Goal: Information Seeking & Learning: Learn about a topic

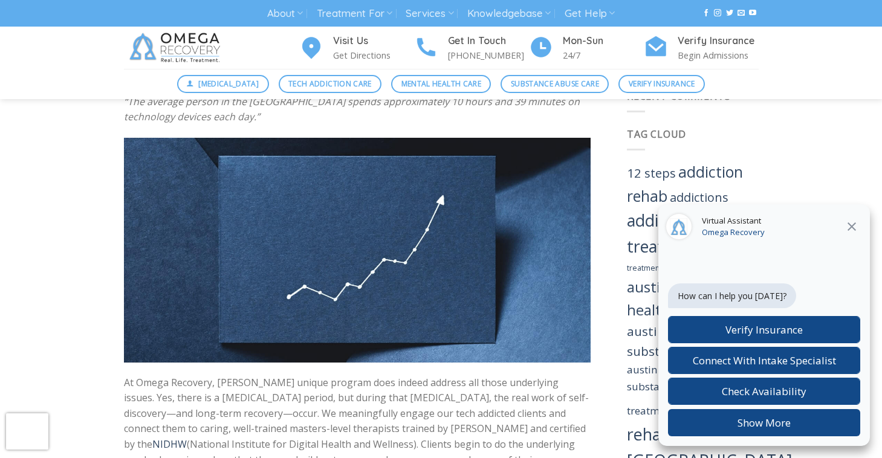
scroll to position [919, 0]
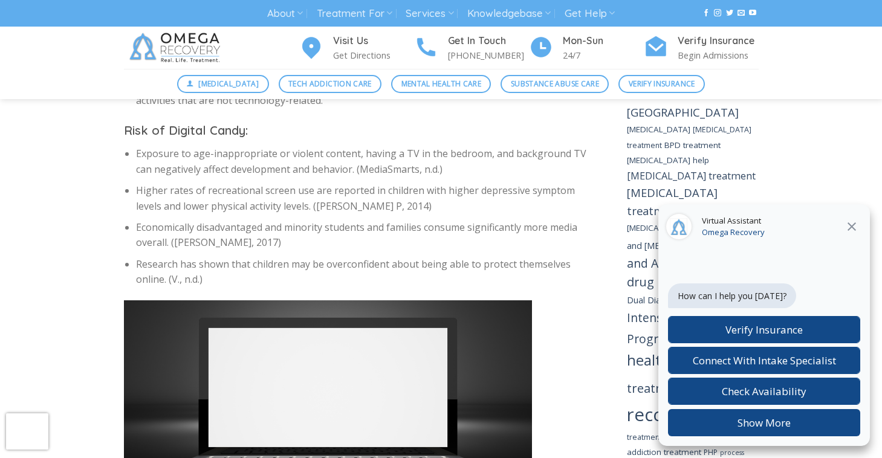
scroll to position [1221, 0]
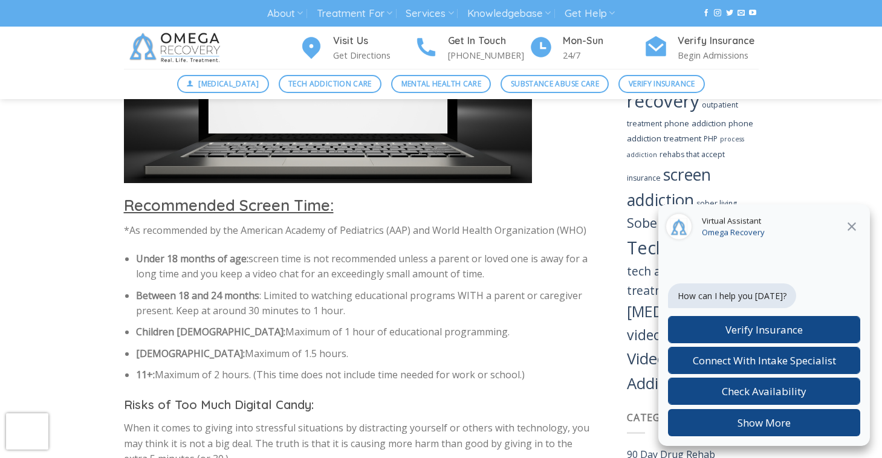
scroll to position [1595, 0]
